Goal: Check status: Check status

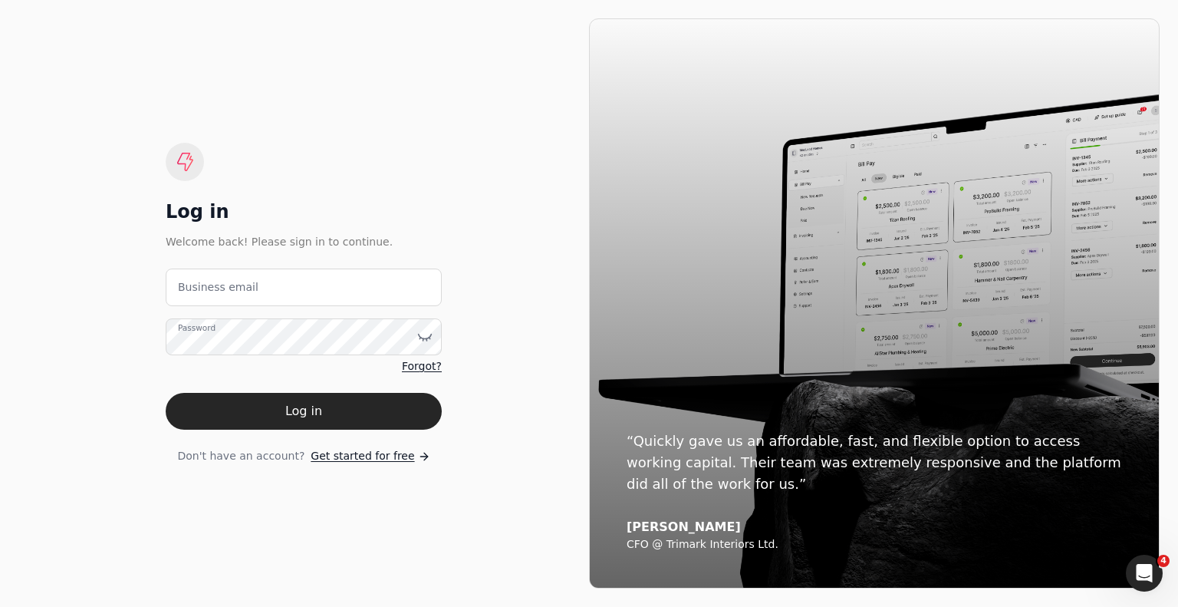
click at [211, 279] on label "Business email" at bounding box center [218, 287] width 81 height 16
click at [211, 279] on email "Business email" at bounding box center [304, 287] width 276 height 38
click at [212, 287] on email "Business email" at bounding box center [304, 287] width 276 height 38
click at [166, 393] on button "Log in" at bounding box center [304, 411] width 276 height 37
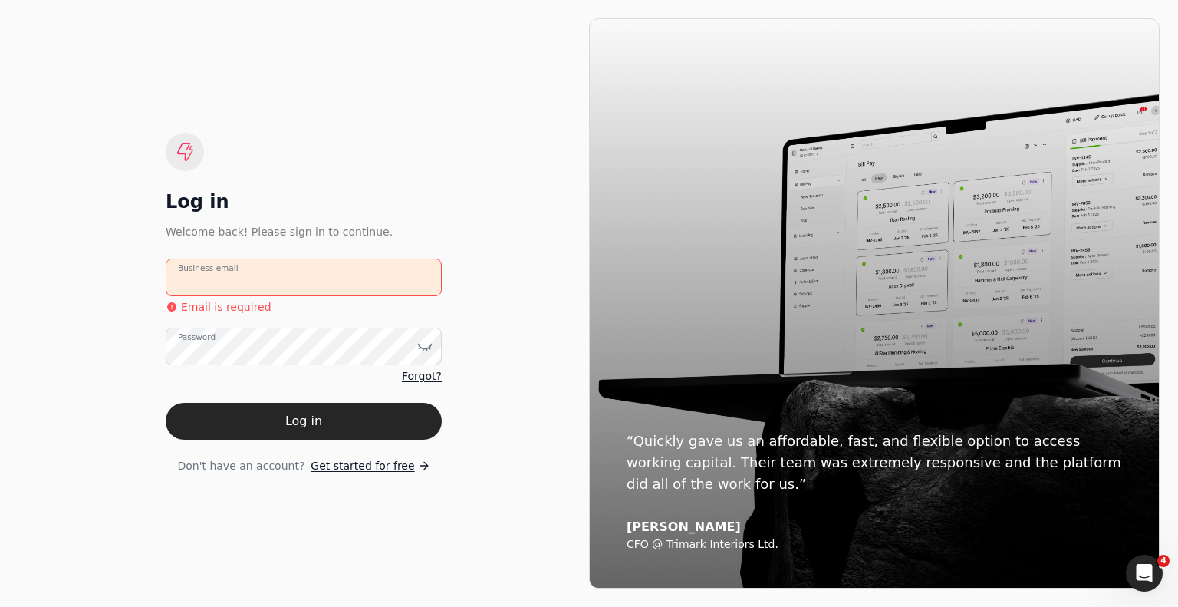
type email "[EMAIL_ADDRESS][DOMAIN_NAME]"
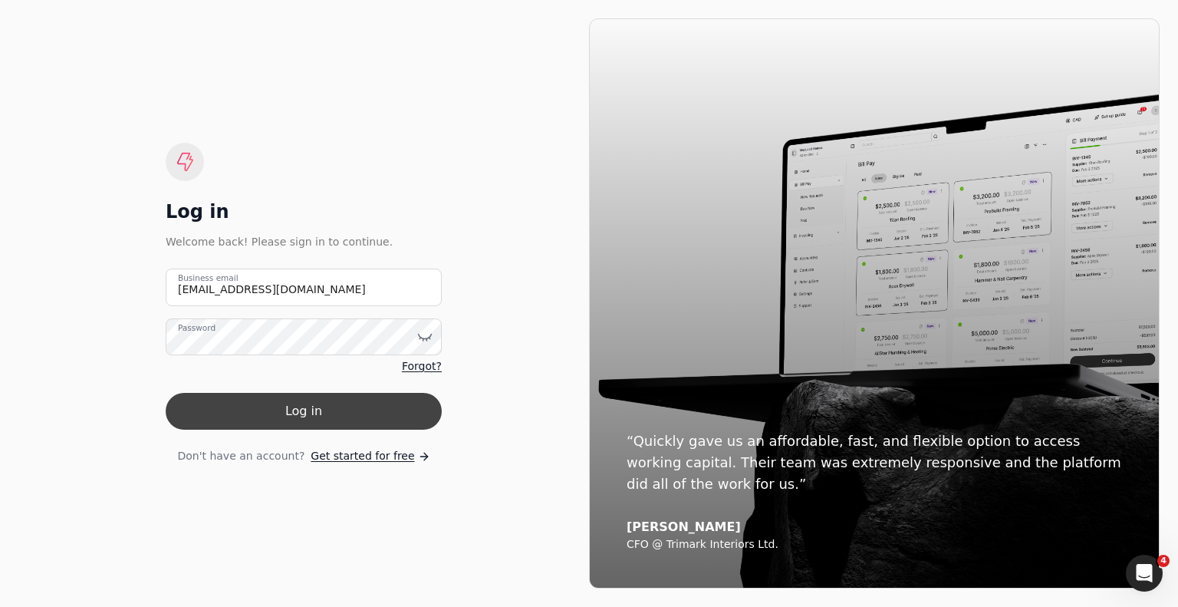
click at [329, 419] on button "Log in" at bounding box center [304, 411] width 276 height 37
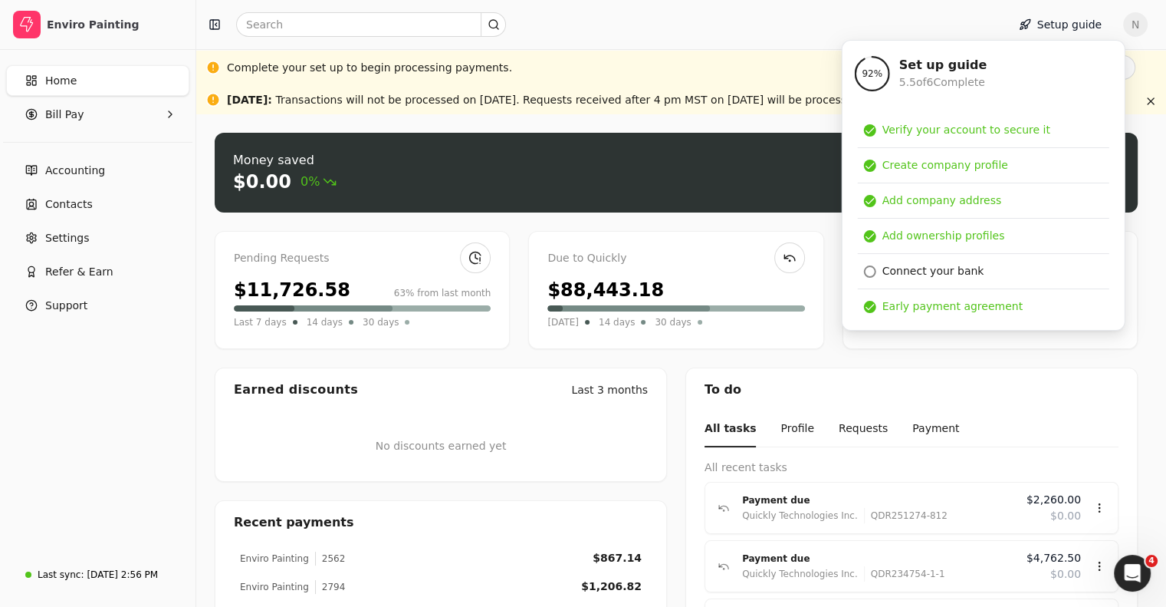
click at [942, 31] on div at bounding box center [598, 24] width 792 height 25
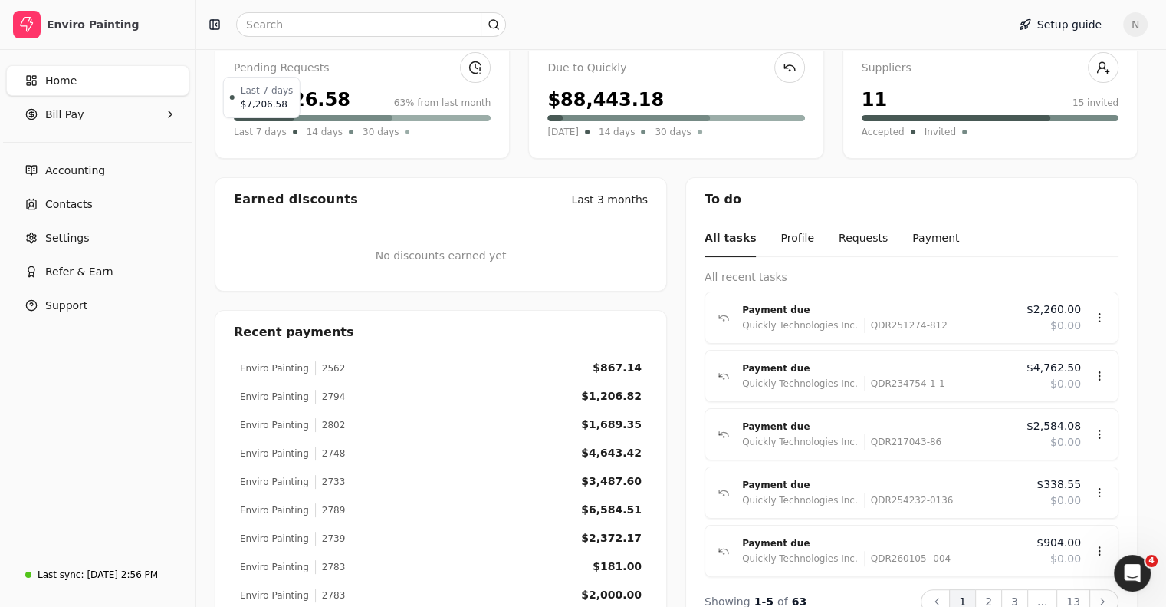
scroll to position [225, 0]
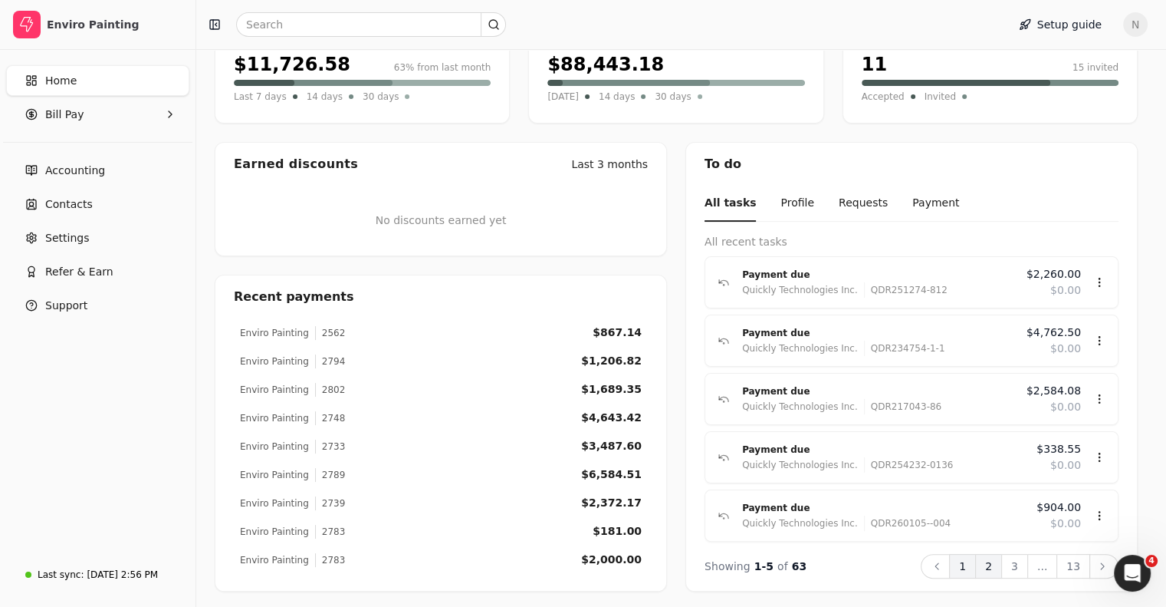
click at [998, 564] on button "2" at bounding box center [988, 566] width 27 height 25
click at [1023, 561] on button "3" at bounding box center [1014, 566] width 27 height 25
click at [1028, 562] on button "4" at bounding box center [1014, 566] width 27 height 25
click at [779, 272] on div "Payment due" at bounding box center [878, 274] width 272 height 15
click at [1047, 325] on div "Review" at bounding box center [1075, 325] width 92 height 25
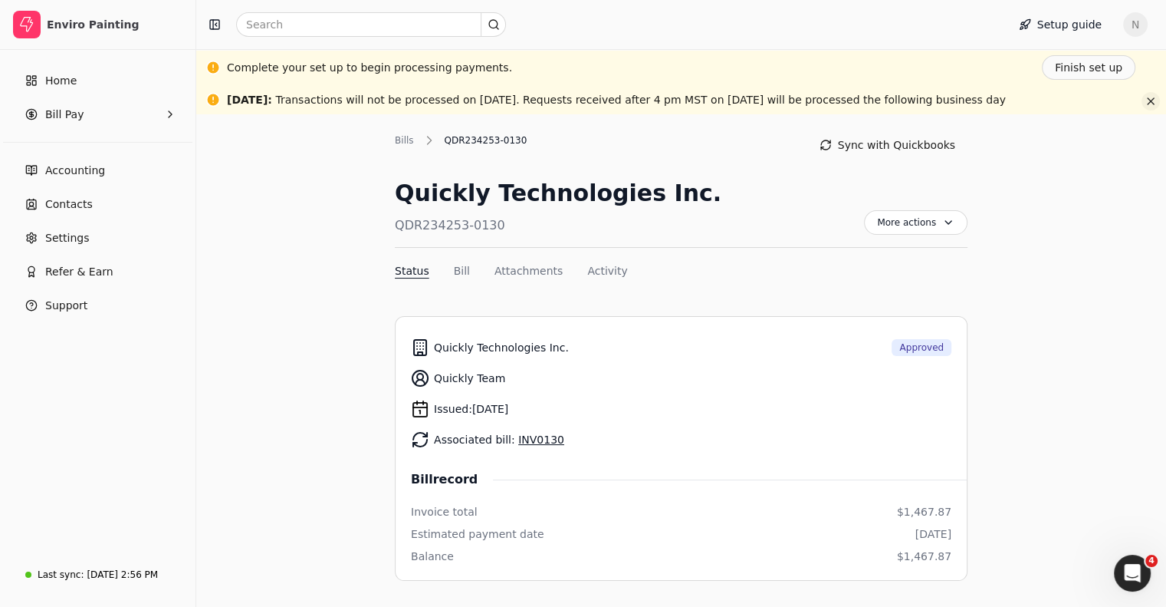
click at [1149, 101] on button "button" at bounding box center [1151, 101] width 18 height 18
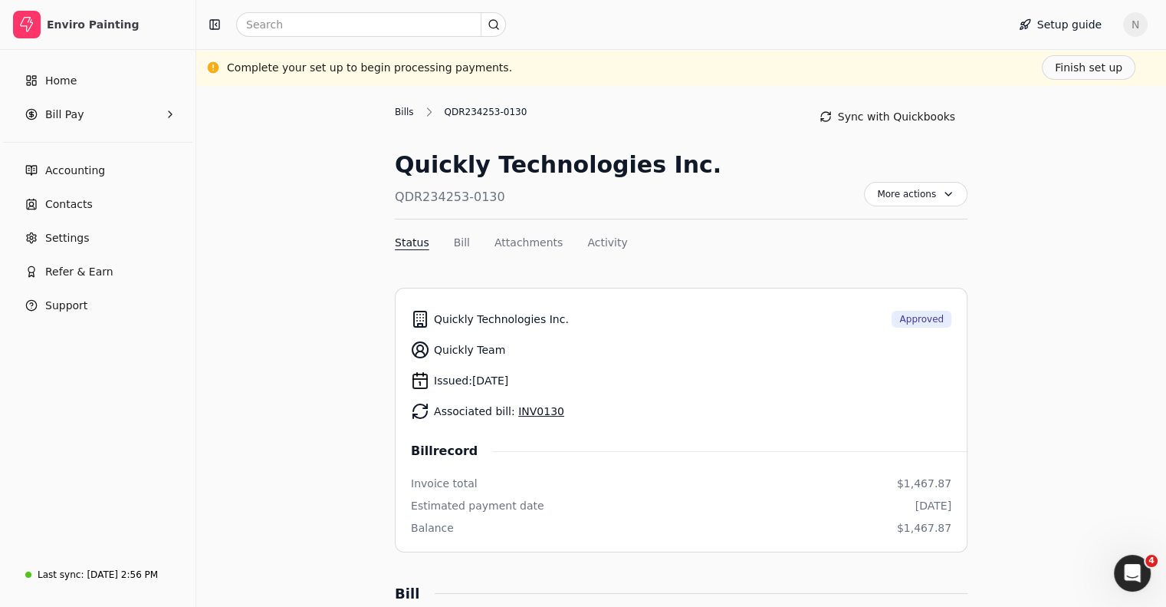
click at [407, 109] on div "Bills" at bounding box center [408, 112] width 27 height 14
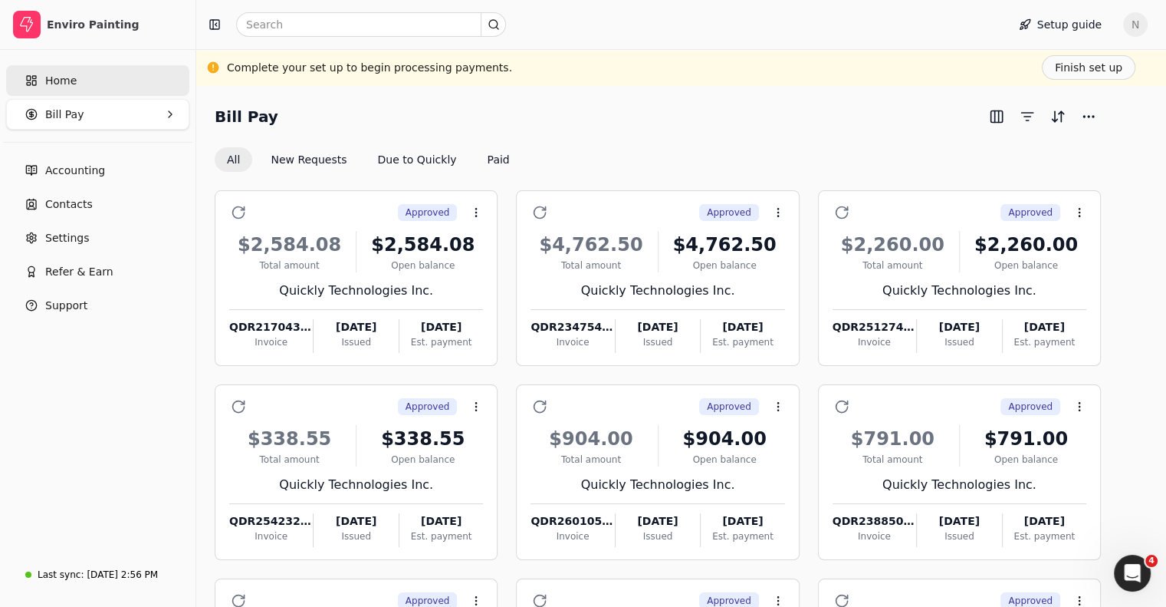
click at [67, 86] on span "Home" at bounding box center [60, 81] width 31 height 16
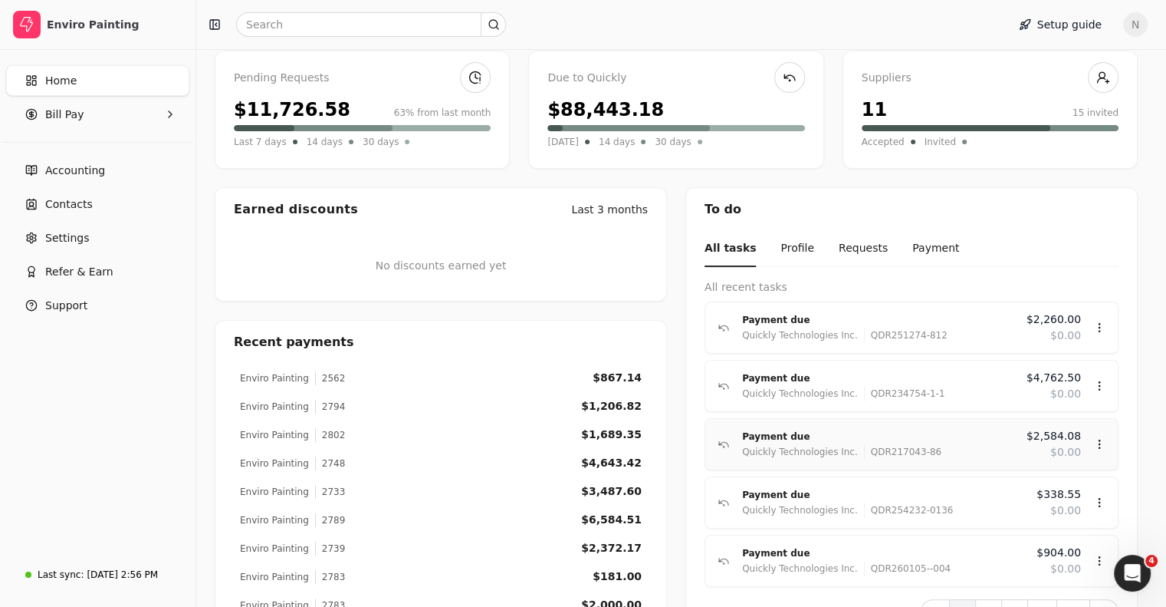
scroll to position [197, 0]
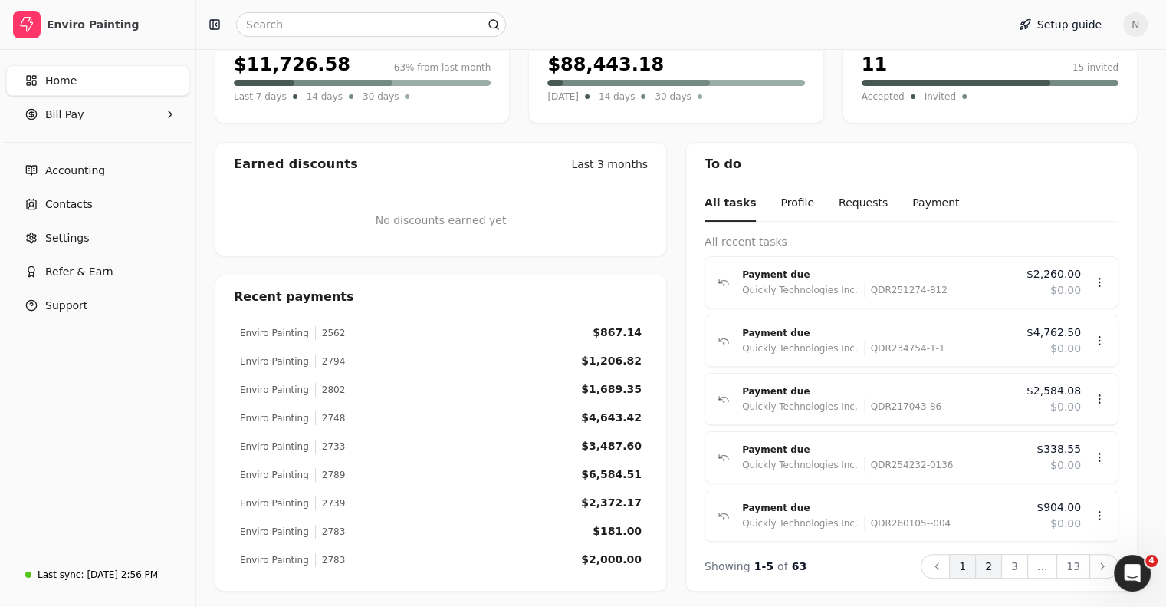
click at [1000, 564] on button "2" at bounding box center [988, 566] width 27 height 25
click at [821, 334] on div "Payment due" at bounding box center [874, 332] width 265 height 15
click at [1066, 384] on div "Review" at bounding box center [1075, 382] width 92 height 25
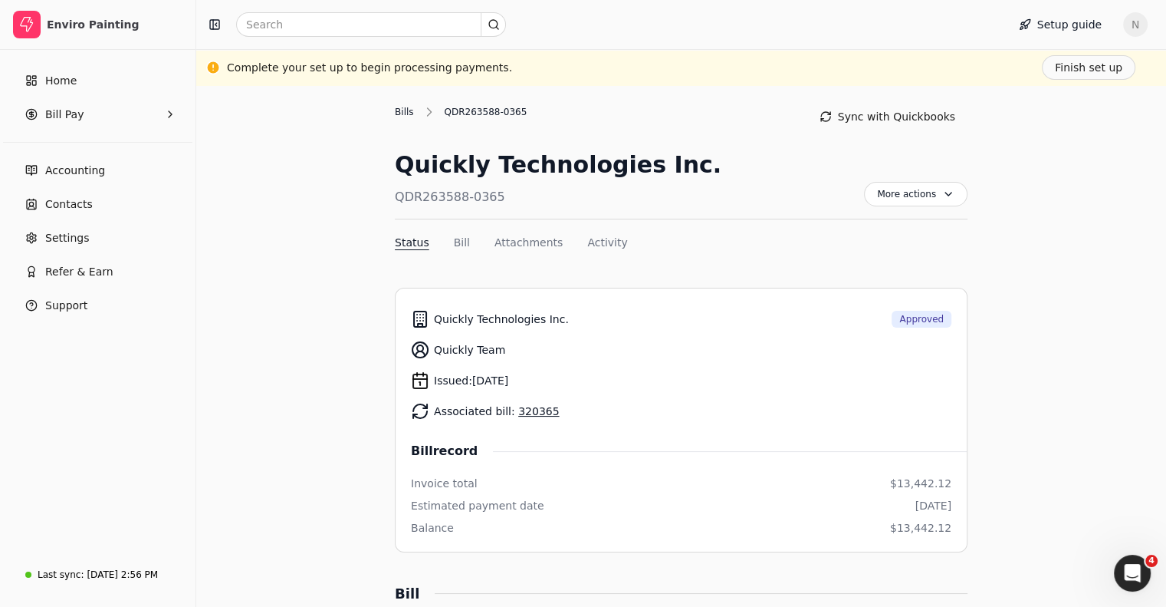
click at [396, 110] on div "Bills" at bounding box center [408, 112] width 27 height 14
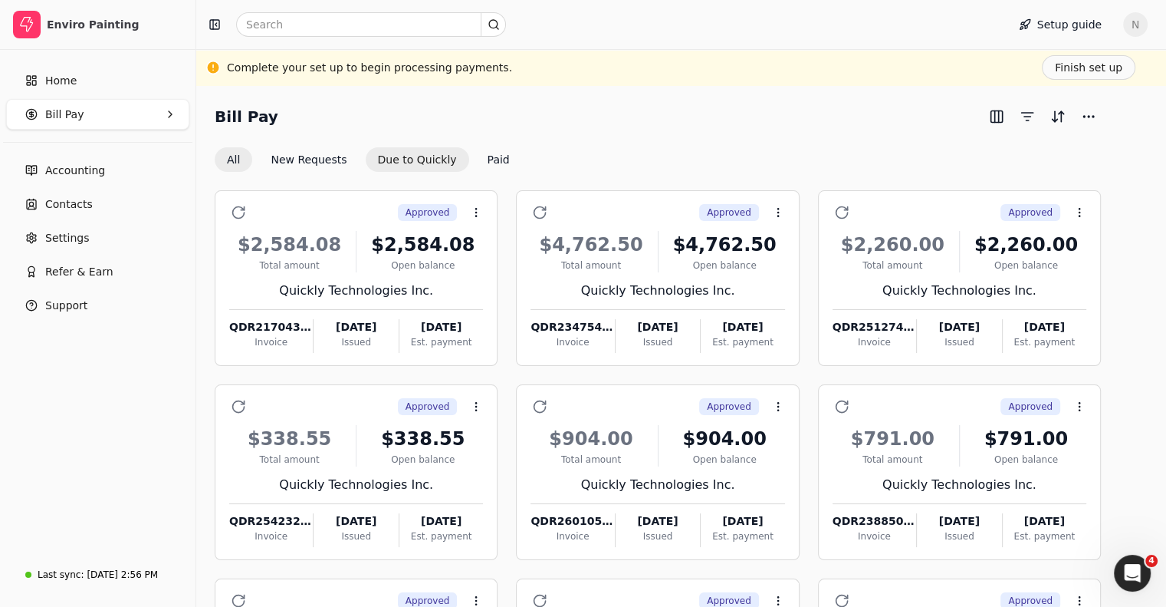
click at [436, 161] on button "Due to Quickly" at bounding box center [418, 159] width 104 height 25
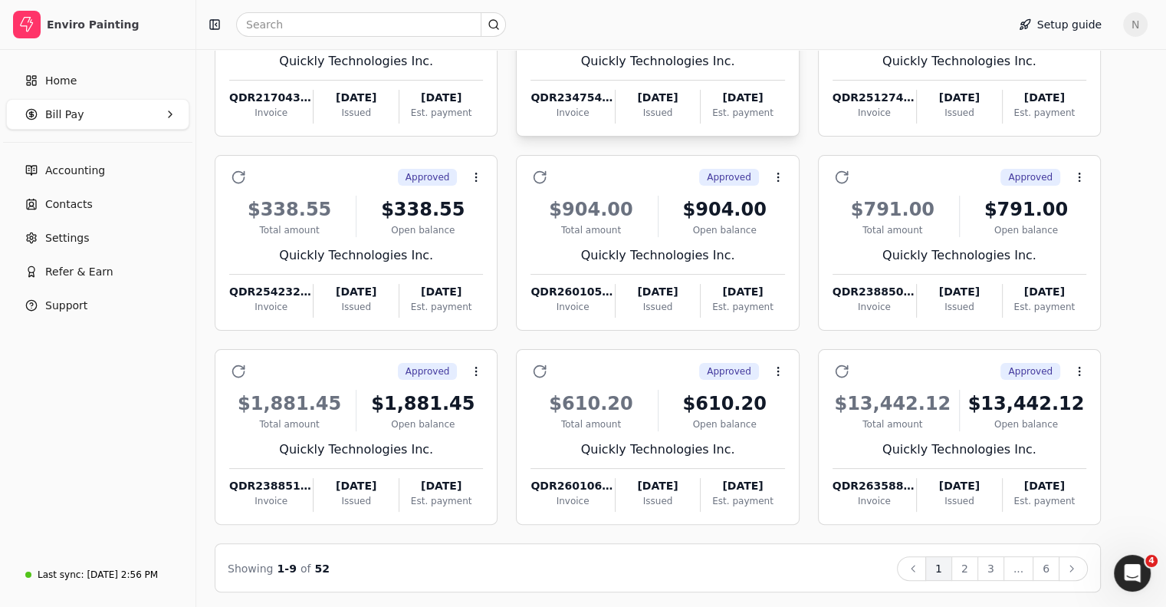
scroll to position [232, 0]
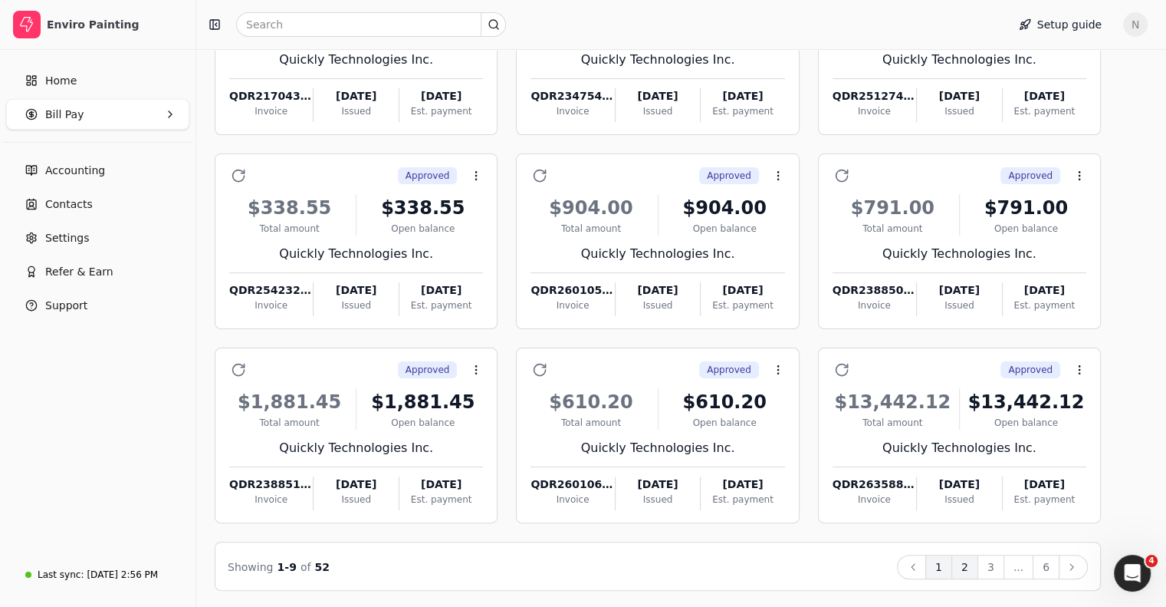
click at [978, 561] on button "2" at bounding box center [965, 566] width 27 height 25
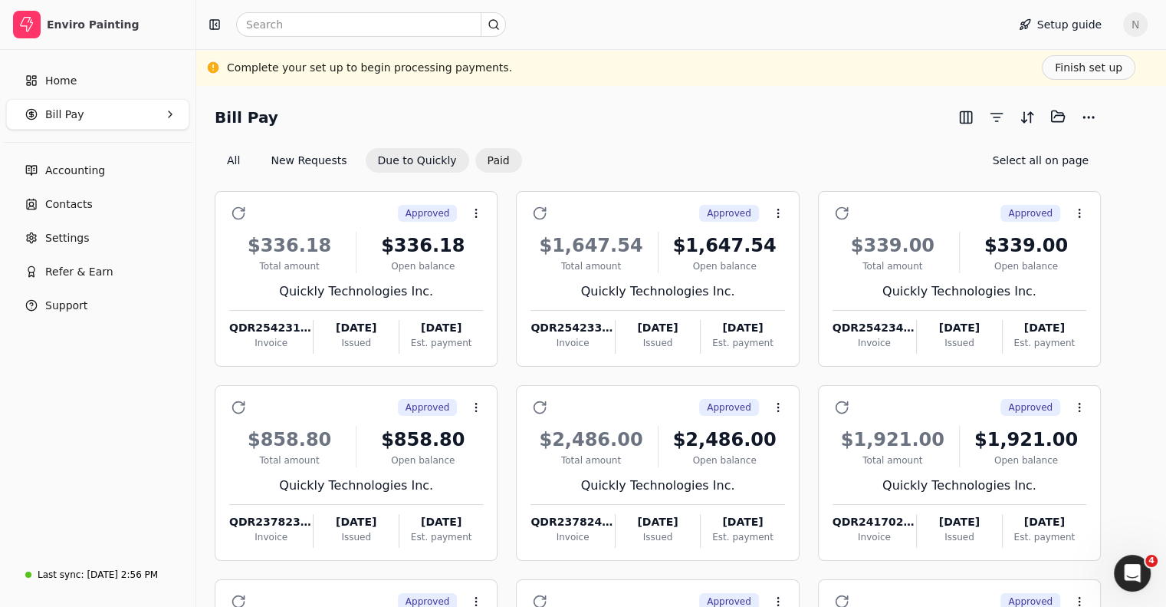
click at [507, 160] on button "Paid" at bounding box center [498, 160] width 47 height 25
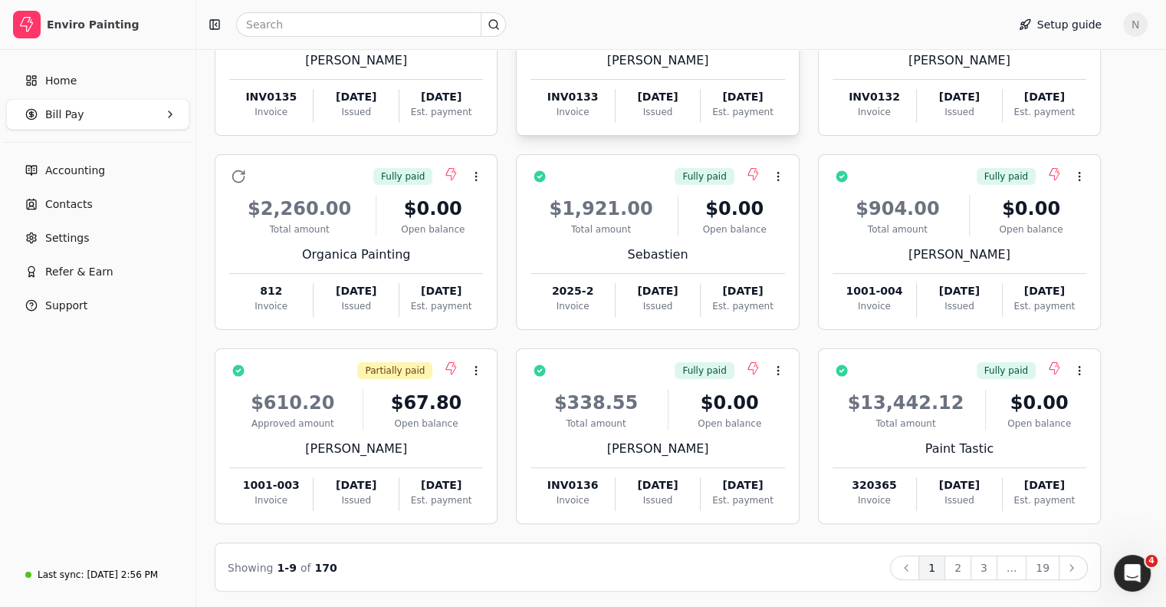
scroll to position [232, 0]
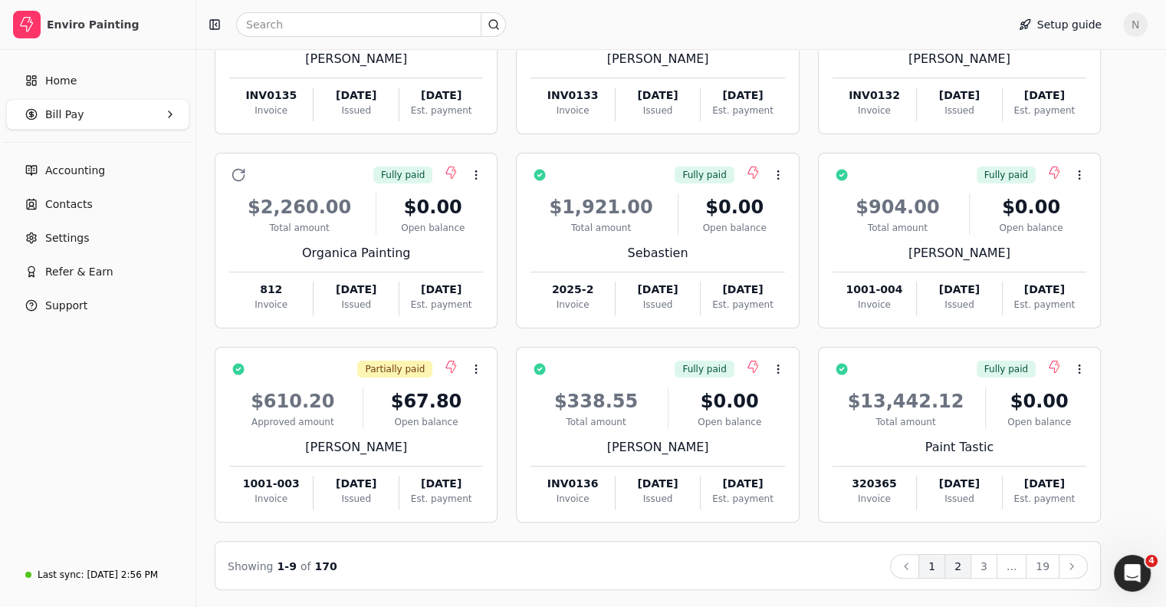
click at [972, 564] on button "2" at bounding box center [958, 566] width 27 height 25
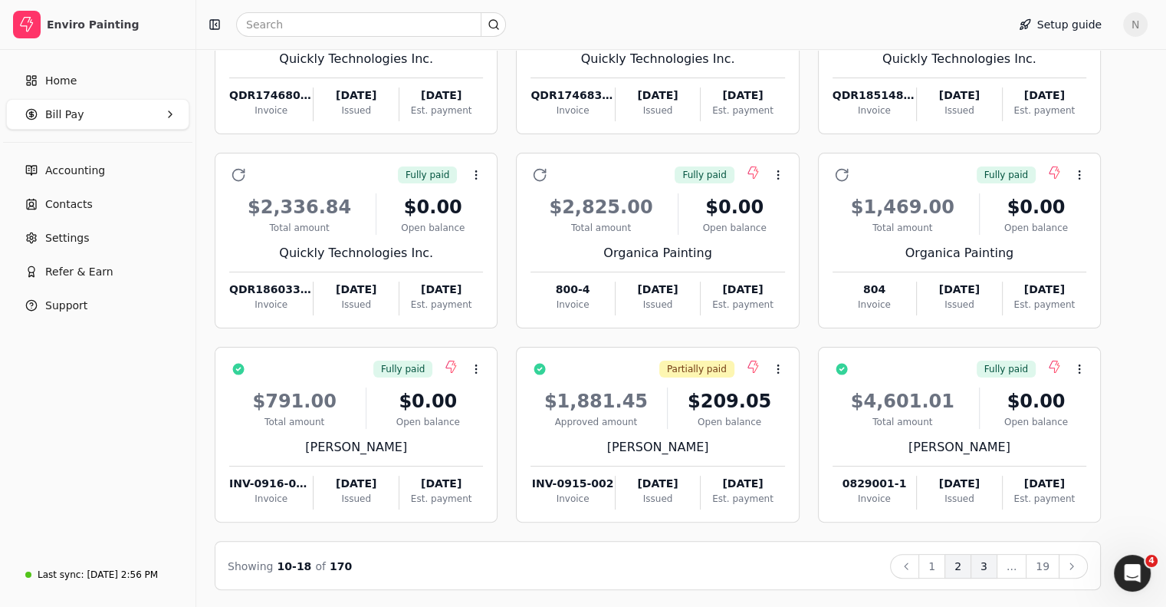
click at [998, 563] on button "3" at bounding box center [984, 566] width 27 height 25
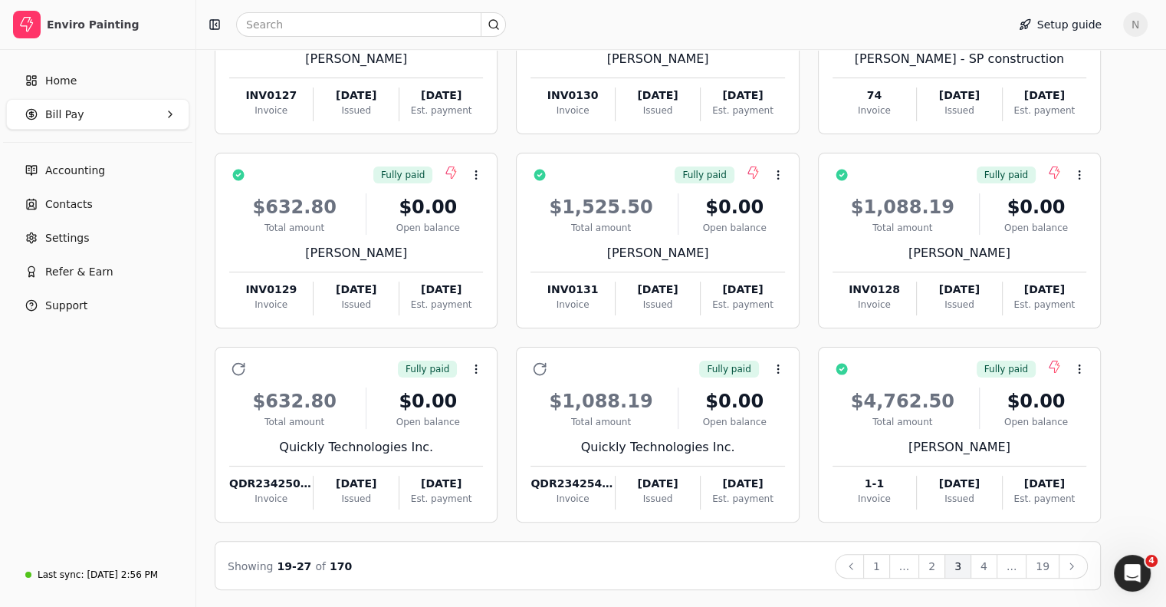
click at [998, 560] on button "4" at bounding box center [984, 566] width 27 height 25
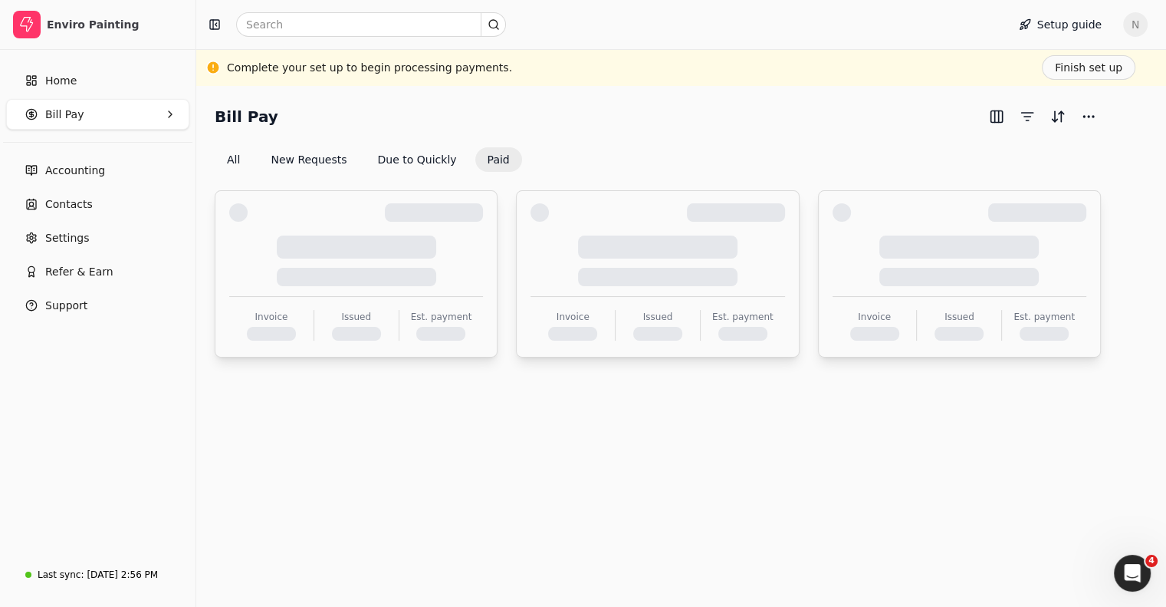
scroll to position [0, 0]
